Goal: Information Seeking & Learning: Understand process/instructions

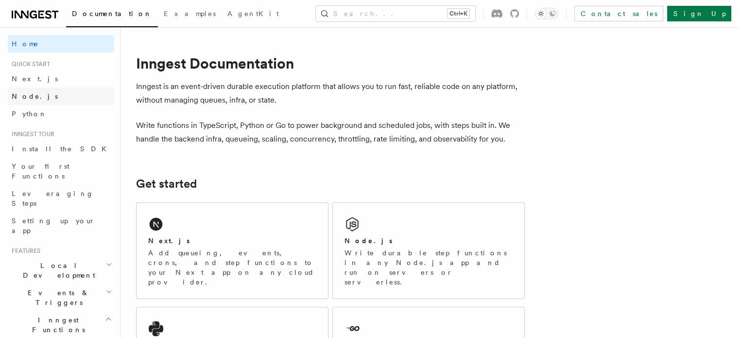
click at [29, 101] on link "Node.js" at bounding box center [61, 95] width 106 height 17
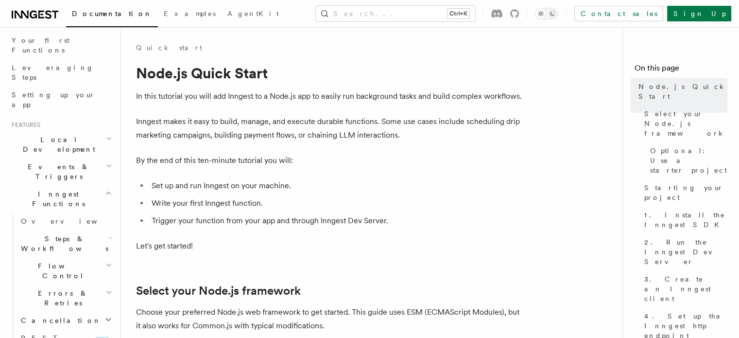
scroll to position [233, 0]
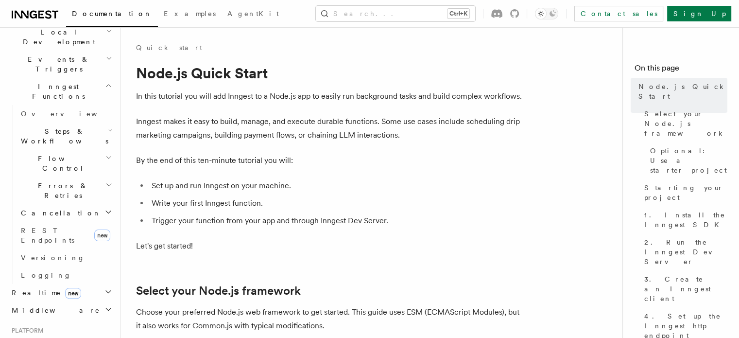
click at [500, 182] on li "Set up and run Inngest on your machine." at bounding box center [337, 186] width 376 height 14
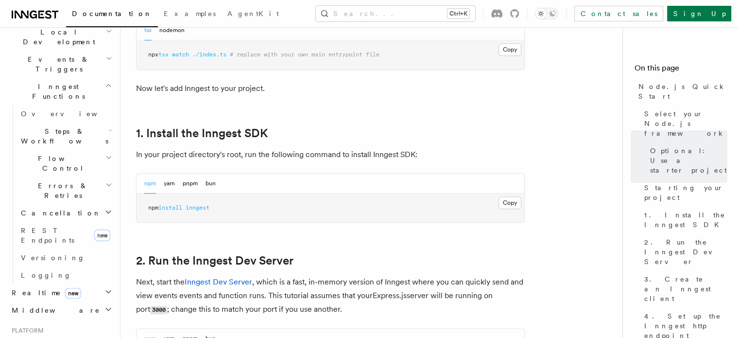
scroll to position [564, 0]
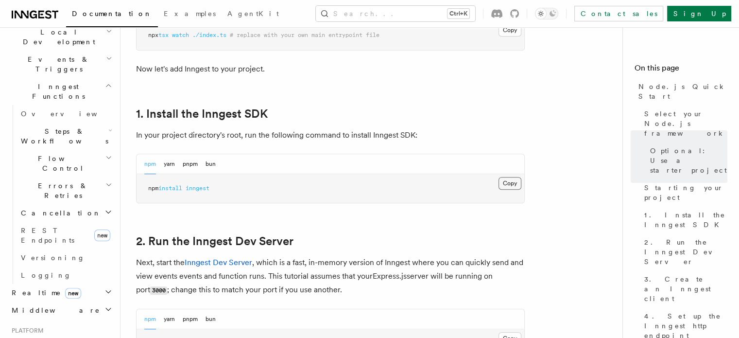
click at [511, 186] on button "Copy Copied" at bounding box center [509, 183] width 23 height 13
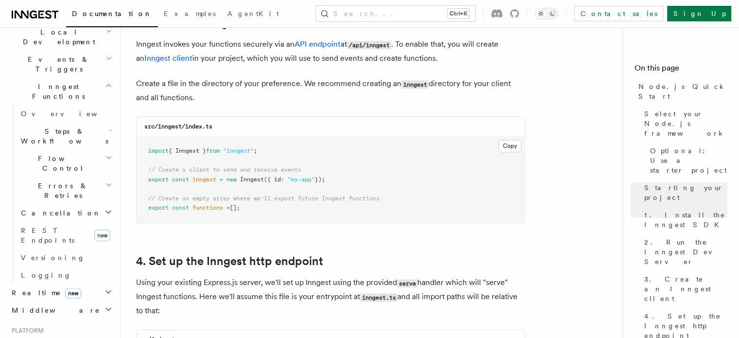
scroll to position [1263, 0]
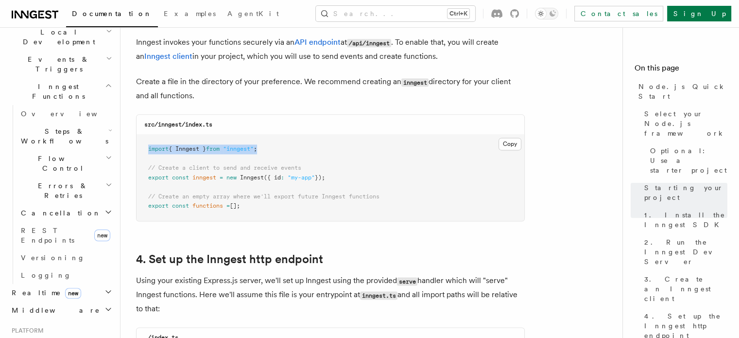
drag, startPoint x: 270, startPoint y: 147, endPoint x: 142, endPoint y: 149, distance: 127.8
click at [142, 149] on pre "import { Inngest } from "inngest" ; // Create a client to send and receive even…" at bounding box center [331, 178] width 388 height 86
copy span "import { Inngest } from "inngest" ;"
click at [338, 172] on pre "import { Inngest } from "inngest" ; // Create a client to send and receive even…" at bounding box center [331, 178] width 388 height 86
drag, startPoint x: 334, startPoint y: 179, endPoint x: 136, endPoint y: 169, distance: 198.0
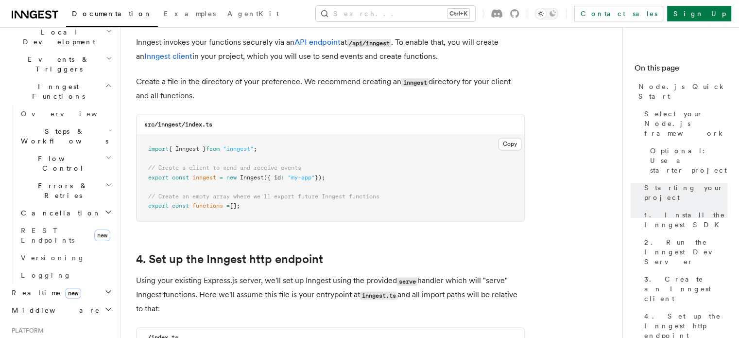
click at [136, 169] on div "src/inngest/index.ts Copy Copied import { Inngest } from "inngest" ; // Create …" at bounding box center [330, 167] width 389 height 107
copy code "// Create a client to send and receive events export const inngest = new Innges…"
drag, startPoint x: 257, startPoint y: 203, endPoint x: 145, endPoint y: 197, distance: 111.9
click at [145, 197] on pre "import { Inngest } from "inngest" ; // Create a client to send and receive even…" at bounding box center [331, 178] width 388 height 86
copy code "// Create an empty array where we'll export future Inngest functions export con…"
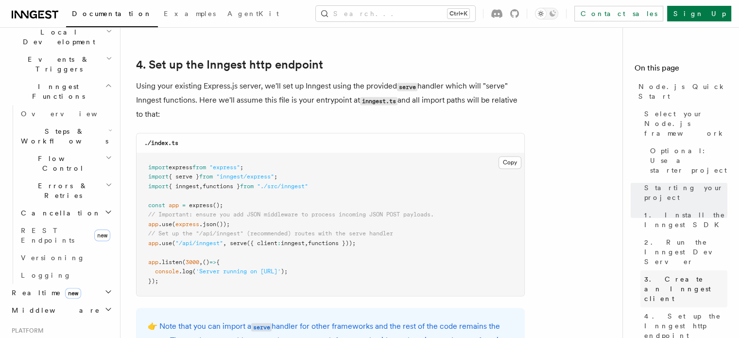
scroll to position [1477, 0]
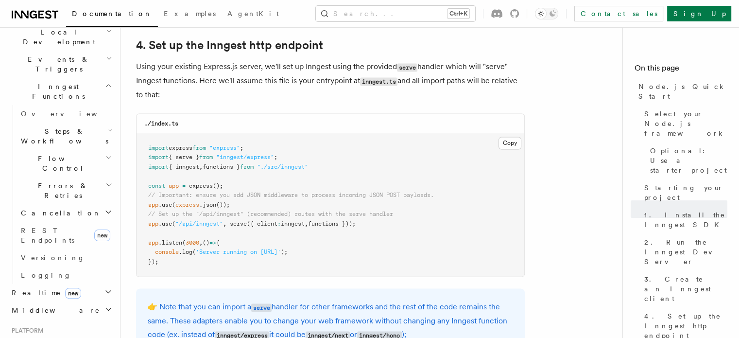
click at [511, 258] on pre "import express from "express" ; import { serve } from "inngest/express" ; impor…" at bounding box center [331, 205] width 388 height 143
drag, startPoint x: 373, startPoint y: 221, endPoint x: 145, endPoint y: 213, distance: 228.5
click at [145, 213] on pre "import express from "express" ; import { serve } from "inngest/express" ; impor…" at bounding box center [331, 205] width 388 height 143
copy code "// Set up the "/api/inngest" (recommended) routes with the serve handler app .u…"
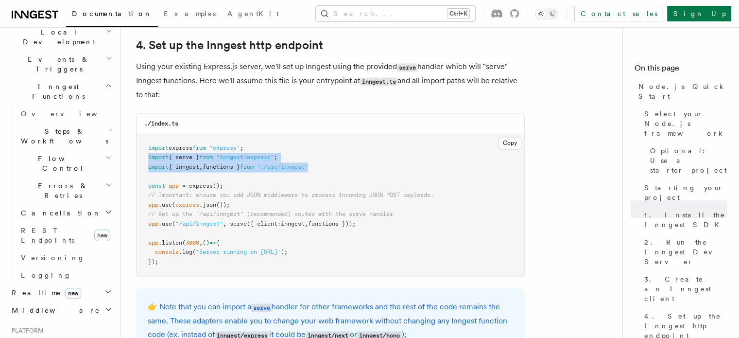
drag, startPoint x: 327, startPoint y: 167, endPoint x: 141, endPoint y: 159, distance: 186.2
click at [141, 159] on pre "import express from "express" ; import { serve } from "inngest/express" ; impor…" at bounding box center [331, 205] width 388 height 143
copy code "import { serve } from "inngest/express" ; import { inngest , functions } from "…"
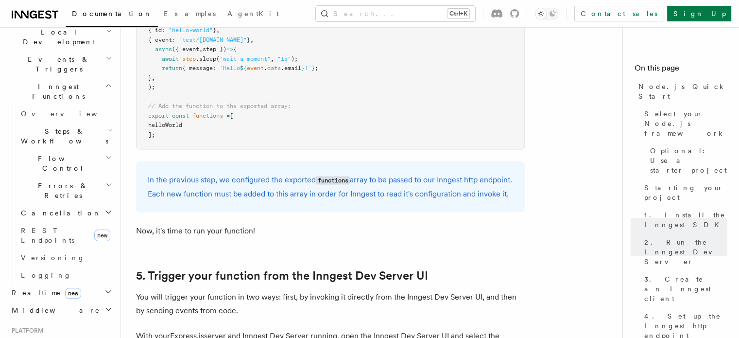
scroll to position [2079, 0]
